Goal: Task Accomplishment & Management: Complete application form

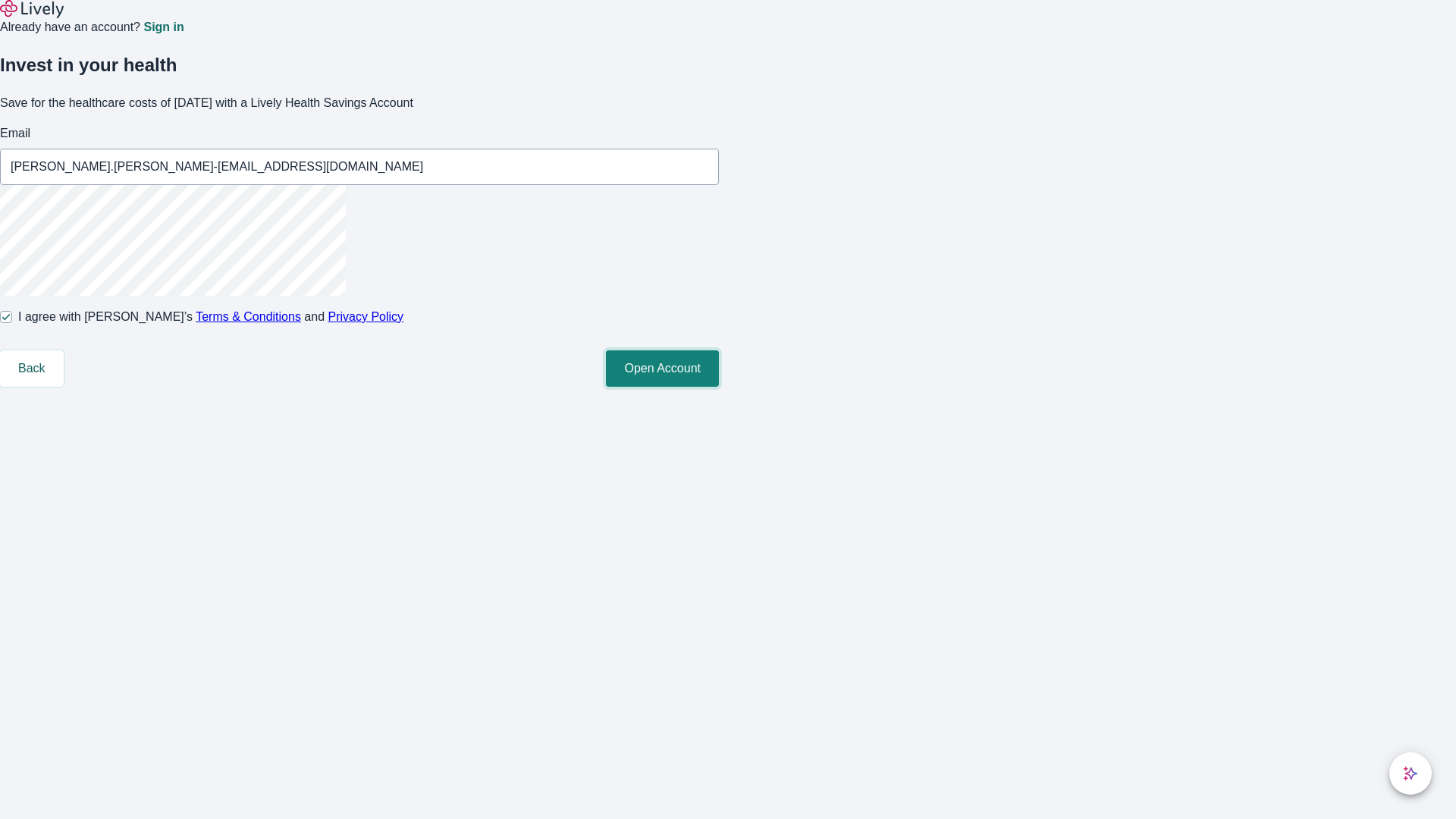
click at [719, 387] on button "Open Account" at bounding box center [661, 368] width 113 height 36
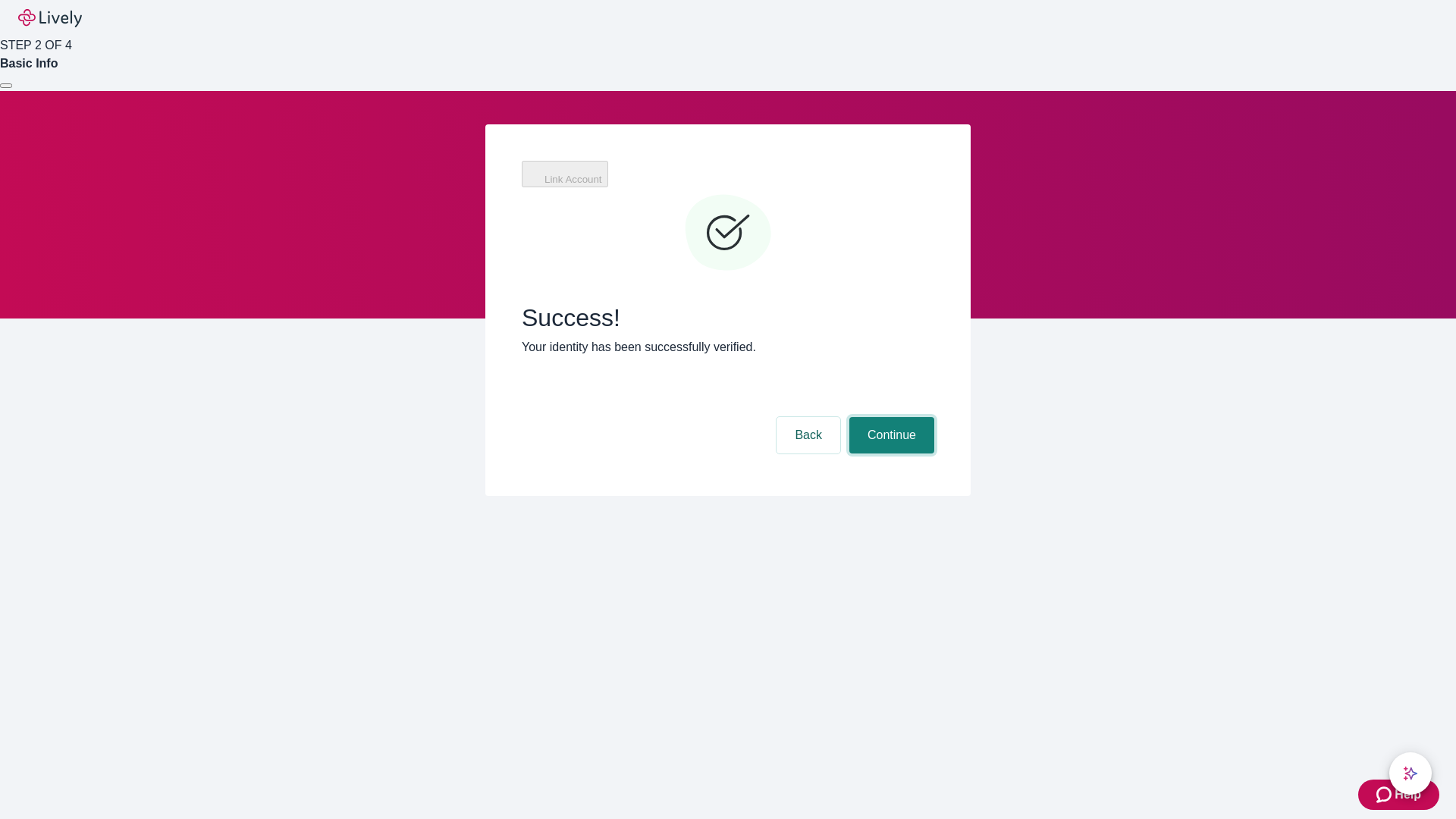
click at [890, 417] on button "Continue" at bounding box center [891, 435] width 85 height 36
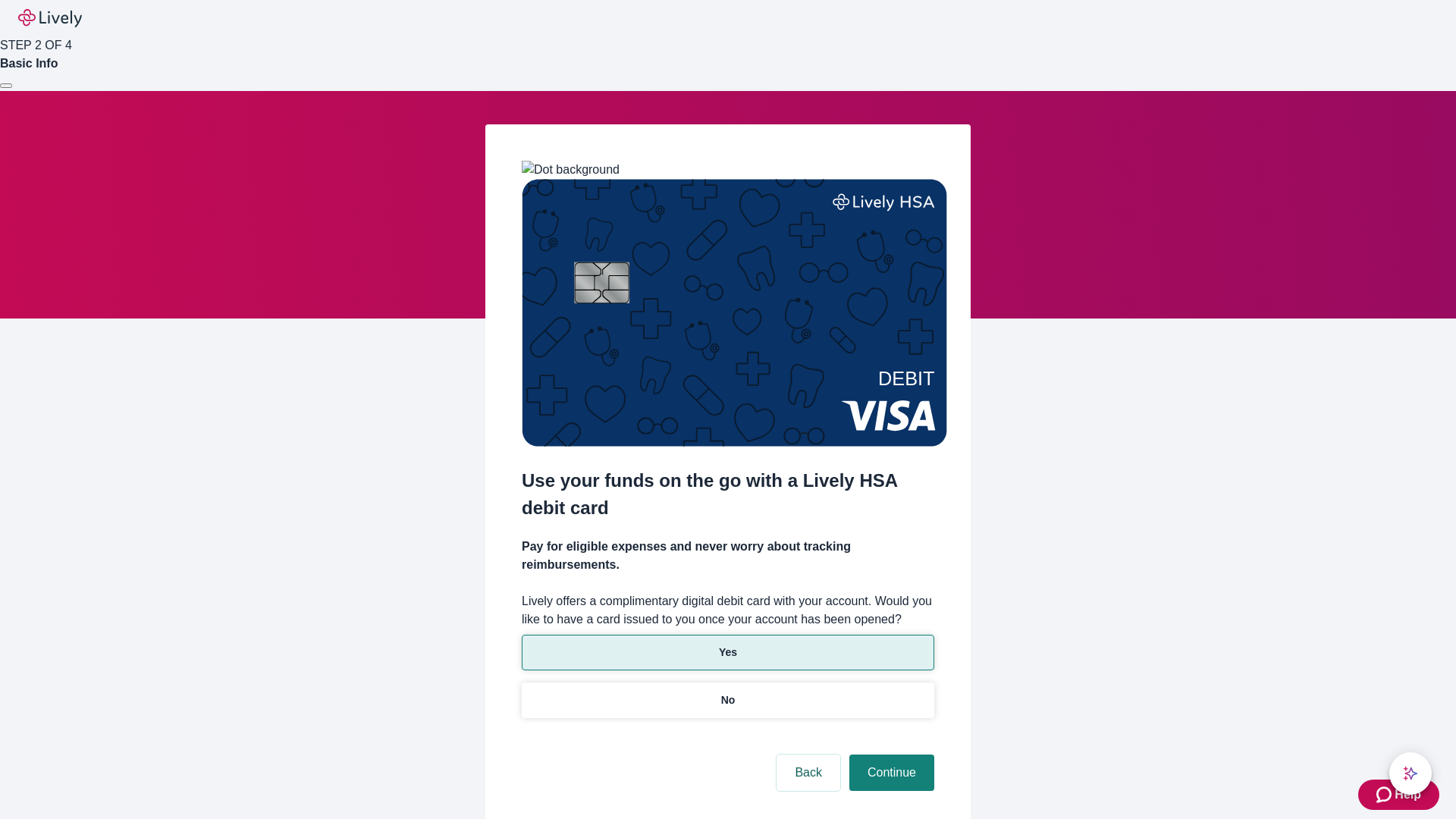
click at [727, 644] on p "Yes" at bounding box center [728, 652] width 18 height 16
click at [890, 755] on button "Continue" at bounding box center [891, 772] width 85 height 36
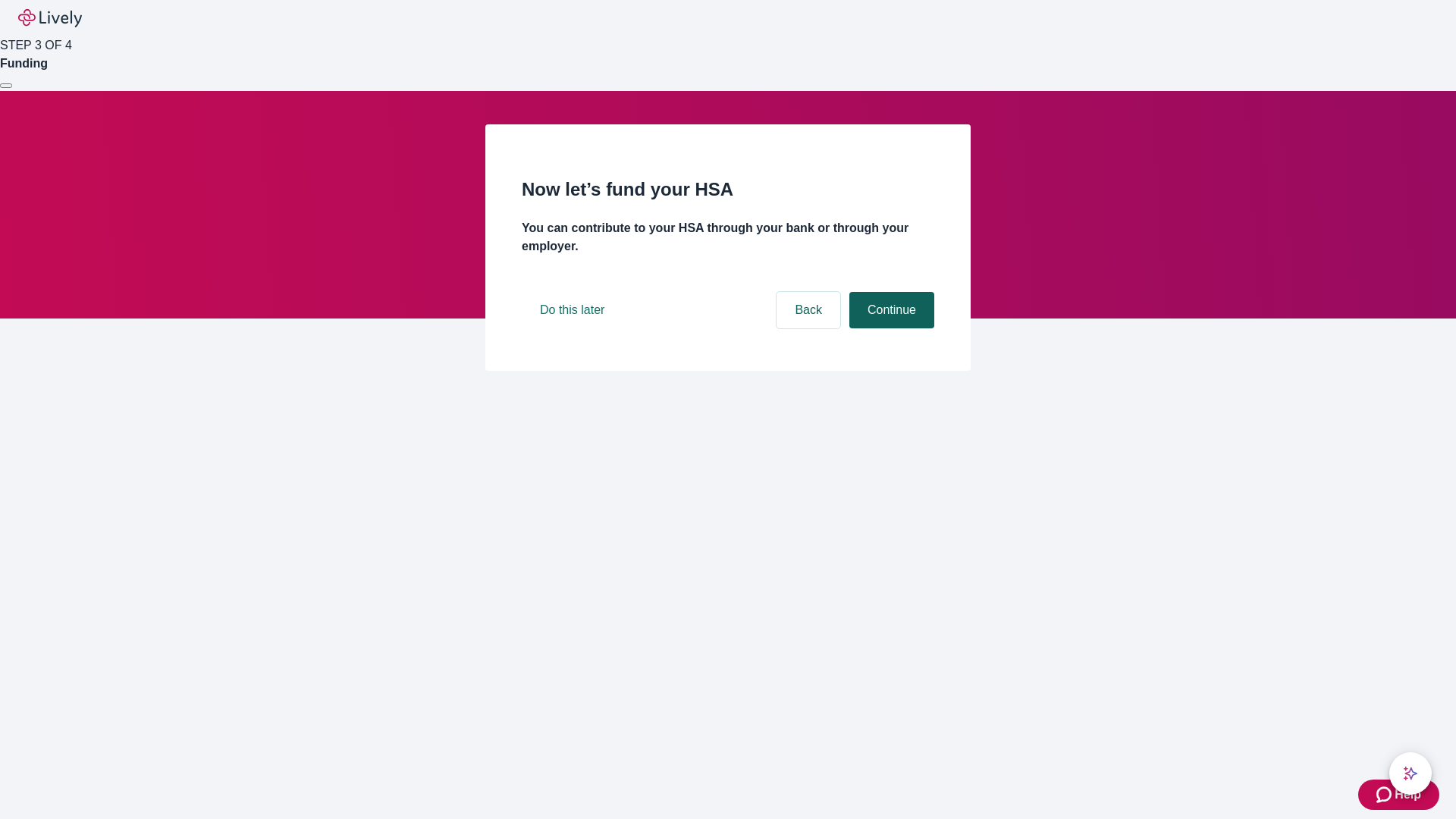
click at [890, 328] on button "Continue" at bounding box center [891, 309] width 85 height 36
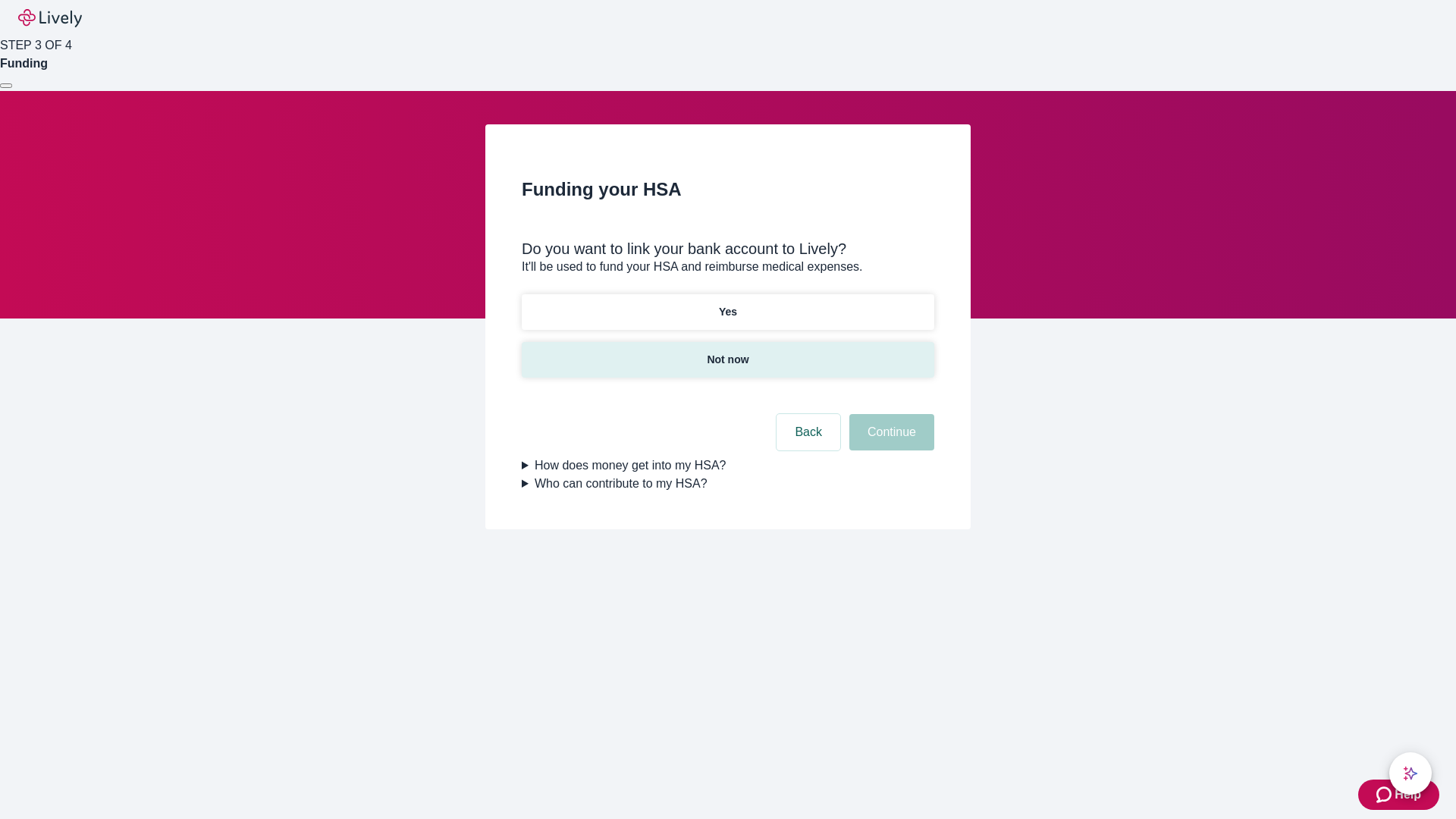
click at [727, 352] on p "Not now" at bounding box center [727, 359] width 42 height 16
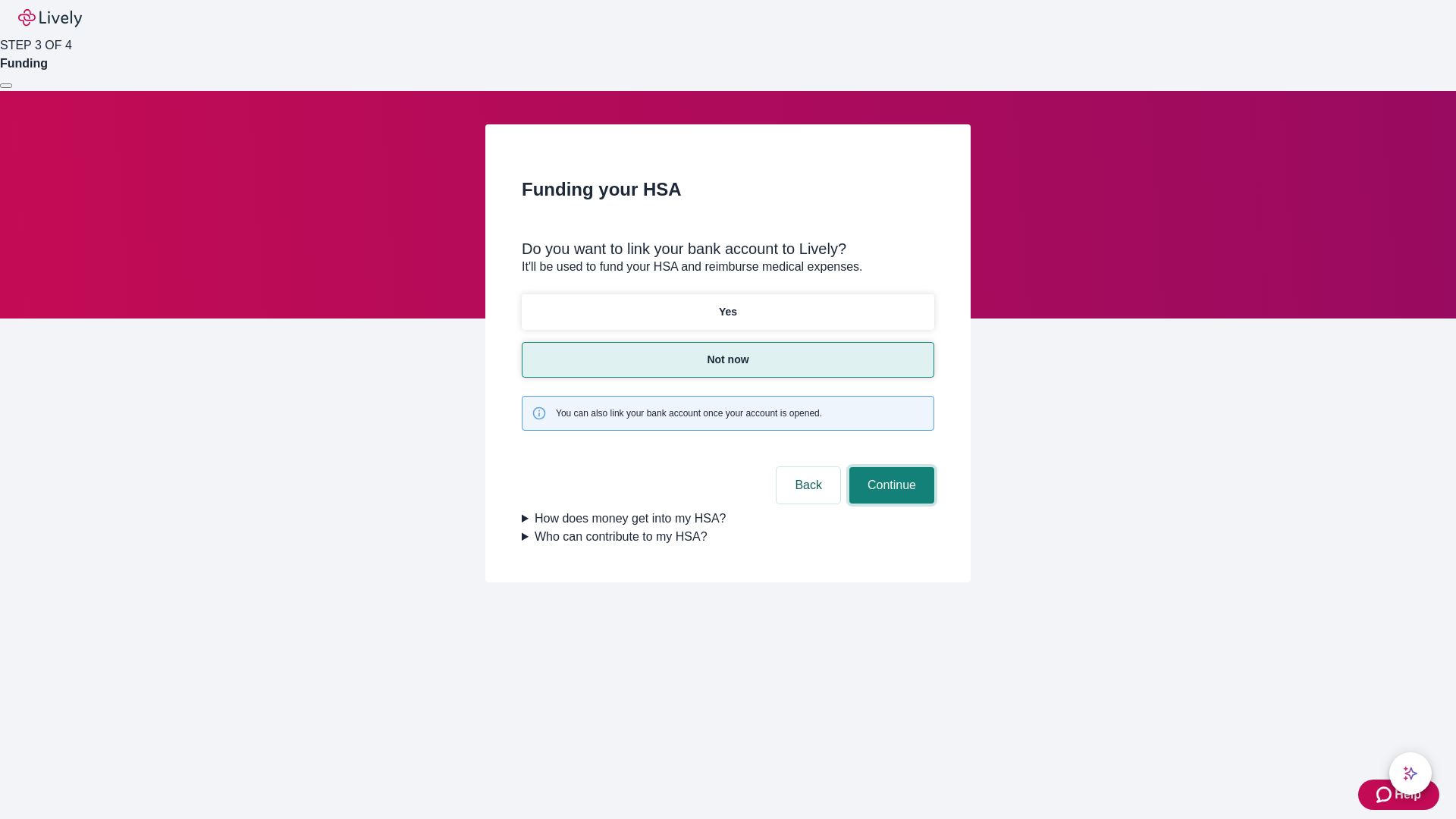
click at [890, 467] on button "Continue" at bounding box center [891, 485] width 85 height 36
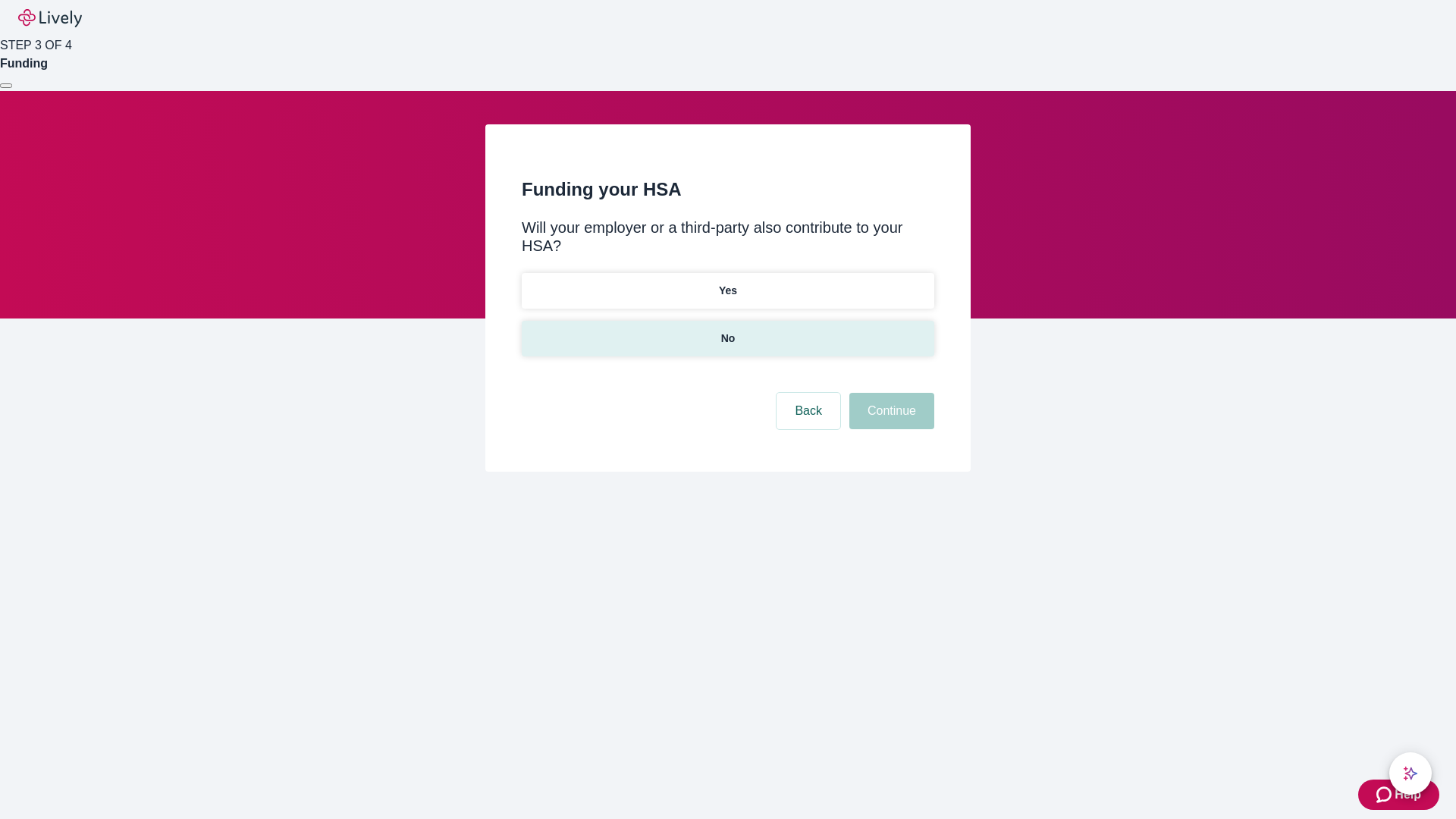
click at [727, 331] on p "No" at bounding box center [728, 338] width 14 height 16
click at [890, 393] on button "Continue" at bounding box center [891, 410] width 85 height 36
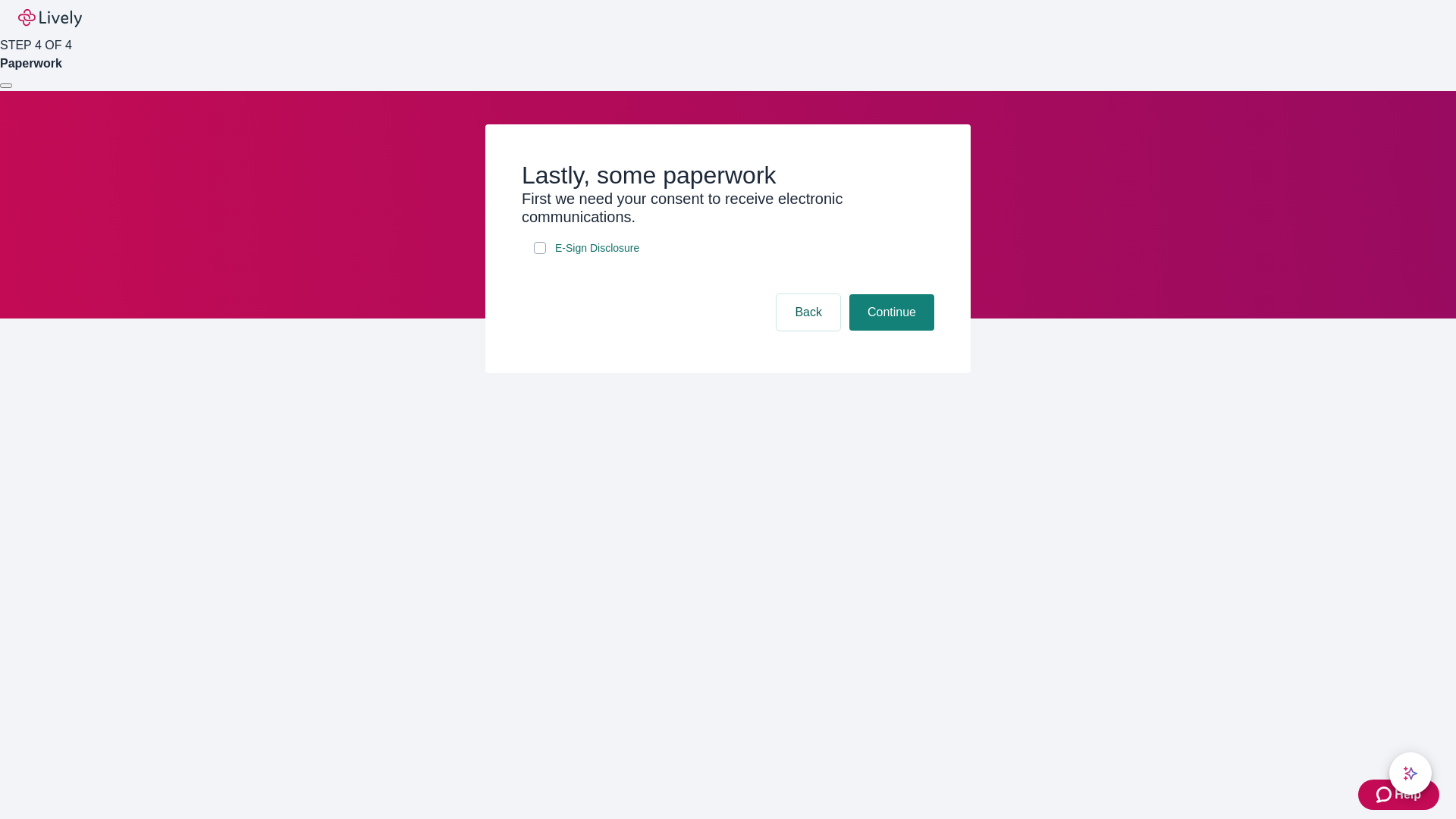
click at [540, 254] on input "E-Sign Disclosure" at bounding box center [539, 248] width 12 height 12
checkbox input "true"
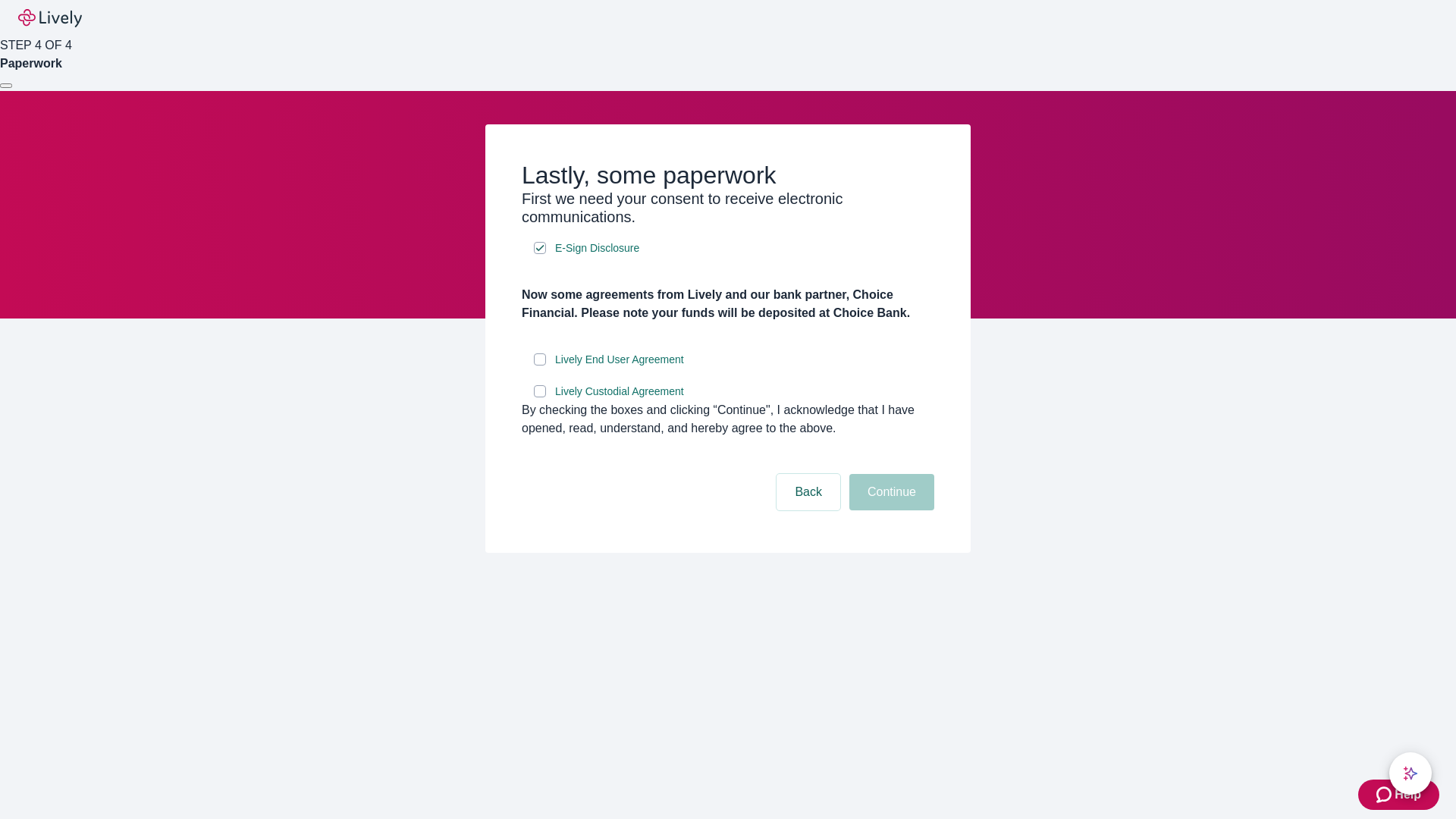
click at [540, 365] on input "Lively End User Agreement" at bounding box center [539, 359] width 12 height 12
checkbox input "true"
click at [540, 398] on input "Lively Custodial Agreement" at bounding box center [539, 391] width 12 height 12
checkbox input "true"
click at [890, 510] on button "Continue" at bounding box center [891, 492] width 85 height 36
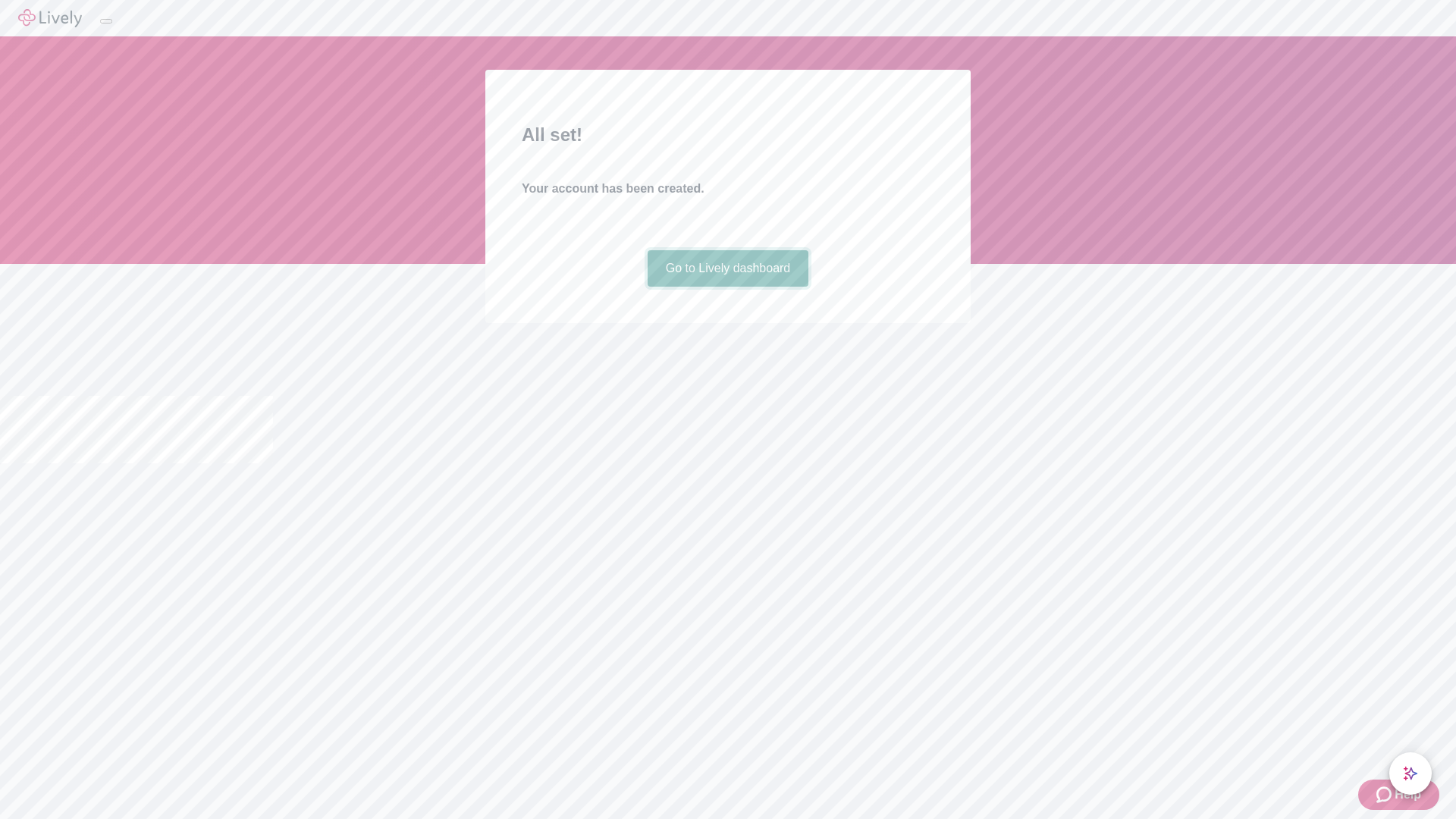
click at [727, 287] on link "Go to Lively dashboard" at bounding box center [728, 268] width 161 height 36
